Goal: Task Accomplishment & Management: Complete application form

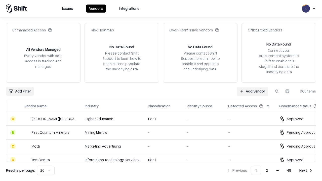
click at [253, 91] on link "Add Vendor" at bounding box center [252, 91] width 31 height 9
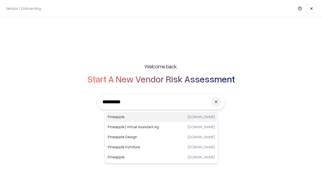
click at [161, 117] on div "Pineapple pineappleenergy.com" at bounding box center [161, 117] width 111 height 10
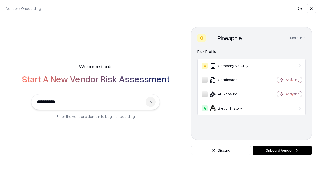
type input "*********"
click at [283, 151] on button "Onboard Vendor" at bounding box center [282, 150] width 59 height 9
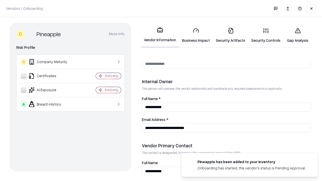
scroll to position [261, 0]
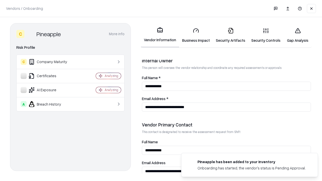
click at [196, 35] on link "Business Impact" at bounding box center [196, 35] width 34 height 23
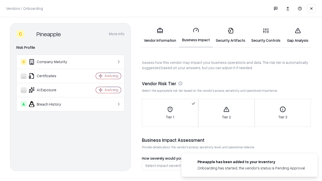
click at [231, 35] on link "Security Artifacts" at bounding box center [231, 35] width 36 height 23
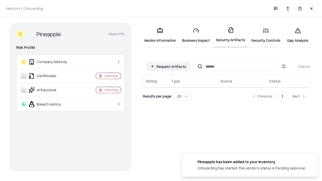
click at [168, 66] on button "Request Artifacts" at bounding box center [169, 66] width 44 height 9
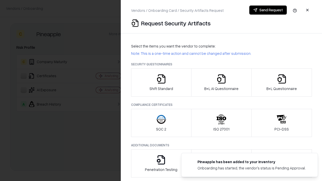
click at [161, 83] on icon "button" at bounding box center [161, 79] width 10 height 10
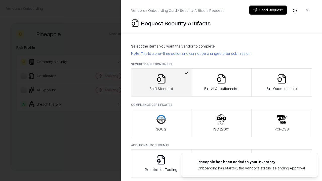
click at [268, 10] on button "Send Request" at bounding box center [269, 10] width 38 height 9
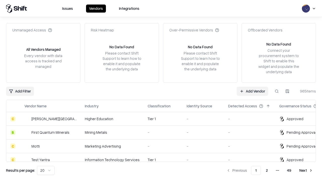
click at [277, 91] on button at bounding box center [277, 91] width 9 height 9
type input "*********"
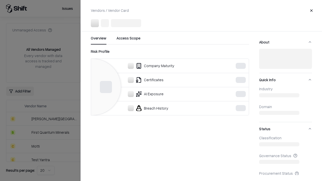
scroll to position [152, 0]
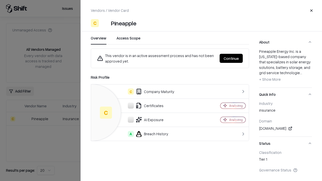
click at [231, 58] on button "Continue" at bounding box center [231, 58] width 23 height 9
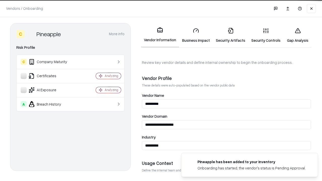
click at [231, 35] on link "Security Artifacts" at bounding box center [231, 35] width 36 height 23
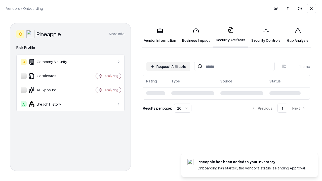
click at [266, 35] on link "Security Controls" at bounding box center [266, 35] width 35 height 23
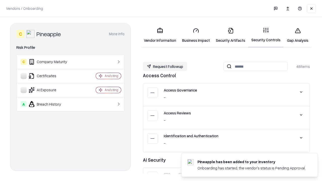
click at [165, 66] on button "Request Followup" at bounding box center [165, 66] width 44 height 9
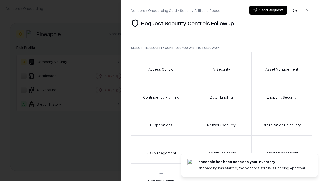
click at [161, 66] on div "Access Control" at bounding box center [162, 66] width 26 height 12
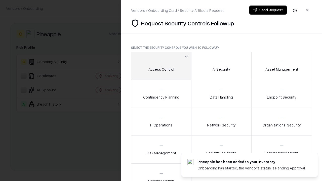
click at [268, 10] on button "Send Request" at bounding box center [269, 10] width 38 height 9
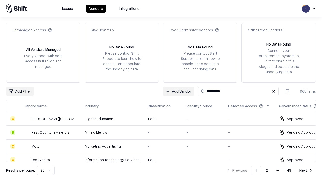
type input "*********"
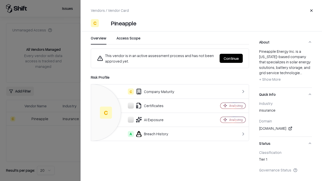
click at [231, 58] on button "Continue" at bounding box center [231, 58] width 23 height 9
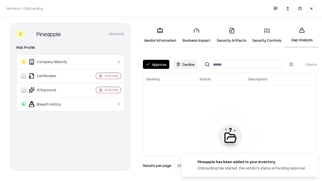
click at [156, 64] on button "Approve" at bounding box center [156, 64] width 26 height 9
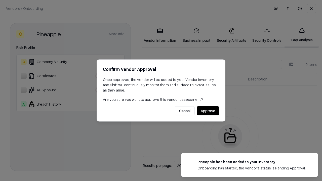
click at [208, 111] on button "Approve" at bounding box center [208, 111] width 22 height 9
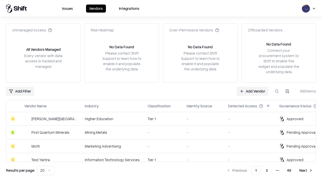
type input "*********"
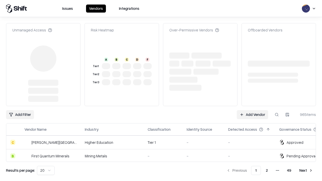
click at [253, 110] on link "Add Vendor" at bounding box center [252, 114] width 31 height 9
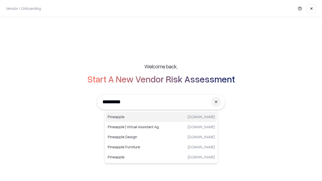
click at [161, 117] on div "Pineapple pineappleenergy.com" at bounding box center [161, 117] width 111 height 10
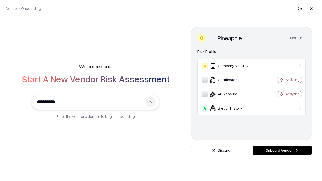
type input "*********"
click at [283, 151] on button "Onboard Vendor" at bounding box center [282, 150] width 59 height 9
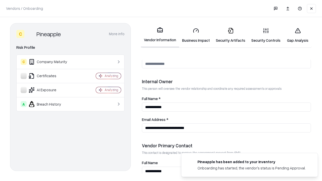
scroll to position [261, 0]
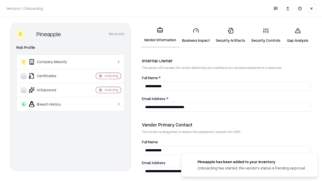
click at [298, 35] on link "Gap Analysis" at bounding box center [298, 35] width 28 height 23
